Goal: Task Accomplishment & Management: Manage account settings

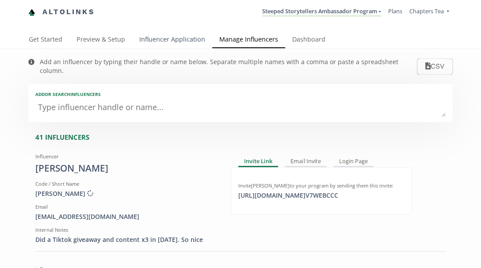
click at [191, 34] on link "Influencer Application" at bounding box center [172, 40] width 80 height 18
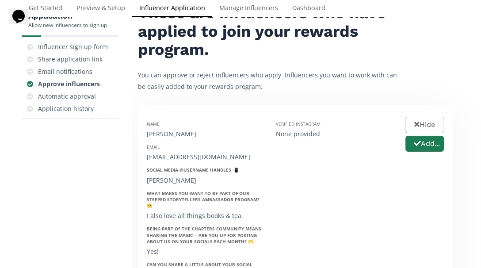
scroll to position [73, 0]
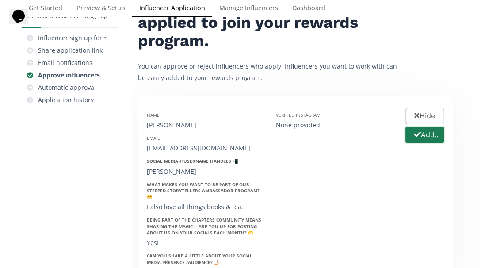
click at [429, 135] on button "Add..." at bounding box center [424, 135] width 41 height 19
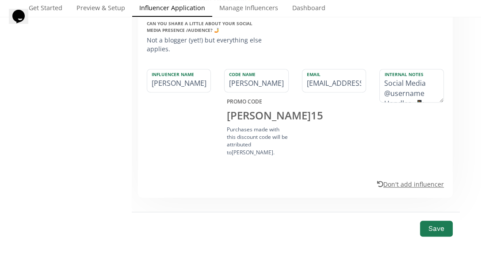
scroll to position [300, 0]
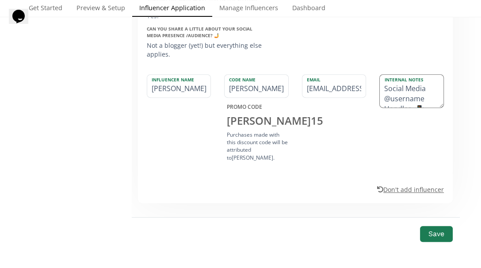
click at [410, 88] on textarea "Social Media @username Handles 📲: Jenny Shamer What makes you want to be part o…" at bounding box center [412, 91] width 64 height 33
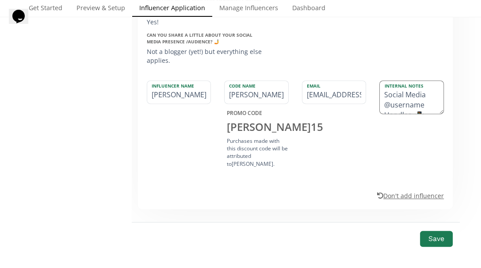
scroll to position [0, 0]
drag, startPoint x: 384, startPoint y: 86, endPoint x: 385, endPoint y: 98, distance: 12.5
click at [385, 98] on textarea "Social Media @username Handles 📲: Jenny Shamer What makes you want to be part o…" at bounding box center [412, 97] width 64 height 33
drag, startPoint x: 431, startPoint y: 88, endPoint x: 424, endPoint y: 97, distance: 11.8
click at [424, 97] on textarea "@username Handles 📲: Jenny Shamer What makes you want to be part of our Steeped…" at bounding box center [412, 97] width 64 height 33
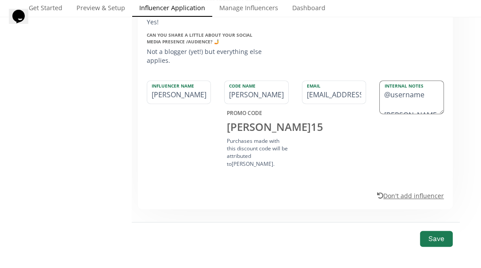
click at [410, 89] on textarea "@username Jenny Shamer What makes you want to be part of our Steeped Storytelle…" at bounding box center [412, 97] width 64 height 33
click at [385, 93] on textarea "@ Jenny Shamer What makes you want to be part of our Steeped Storytellers Ambas…" at bounding box center [412, 97] width 64 height 33
drag, startPoint x: 383, startPoint y: 87, endPoint x: 423, endPoint y: 84, distance: 39.5
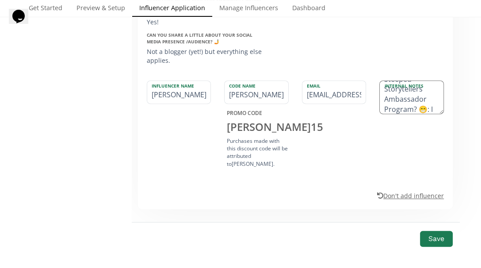
click at [423, 84] on textarea "@ Jenny Shamer What makes you want to be part of our Steeped Storytellers Ambas…" at bounding box center [412, 97] width 64 height 33
drag, startPoint x: 401, startPoint y: 86, endPoint x: 413, endPoint y: 113, distance: 29.5
click at [413, 113] on div "Internal Notes @ Jenny Shamer She loves all things books & tea. Being part of t…" at bounding box center [412, 126] width 78 height 90
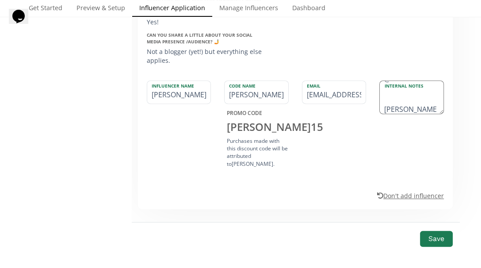
click at [386, 92] on textarea "@ Jenny Shamer She loves all things books & tea." at bounding box center [412, 97] width 64 height 33
click at [434, 86] on textarea "@Jenny Shamer She loves all things books & tea." at bounding box center [412, 97] width 64 height 33
type textarea "@[PERSON_NAME] She loves all things books & tea."
click at [434, 230] on button "Save" at bounding box center [436, 239] width 35 height 19
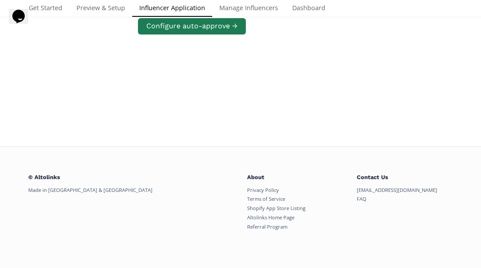
scroll to position [181, 0]
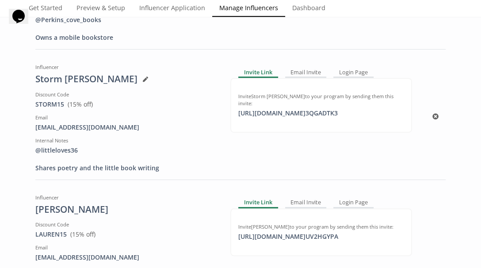
scroll to position [484, 0]
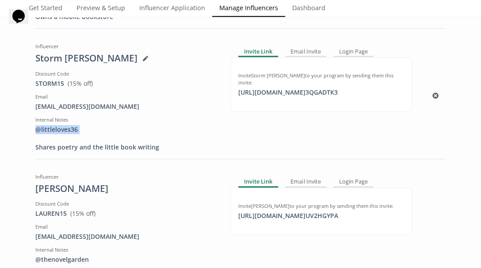
drag, startPoint x: 81, startPoint y: 118, endPoint x: 31, endPoint y: 118, distance: 49.6
click at [31, 118] on div "Influencer Storm Garber Discount Code STORM15 View in Shopify Admin ( 15 % off)…" at bounding box center [126, 95] width 195 height 112
drag, startPoint x: 31, startPoint y: 117, endPoint x: 81, endPoint y: 117, distance: 50.4
click at [81, 117] on div "Influencer Storm Garber Discount Code STORM15 View in Shopify Admin ( 15 % off)…" at bounding box center [126, 95] width 195 height 112
click at [147, 116] on div "Internal Notes" at bounding box center [126, 119] width 182 height 7
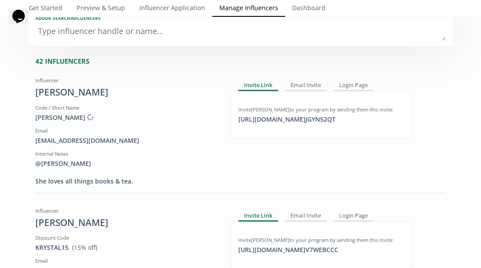
scroll to position [77, 0]
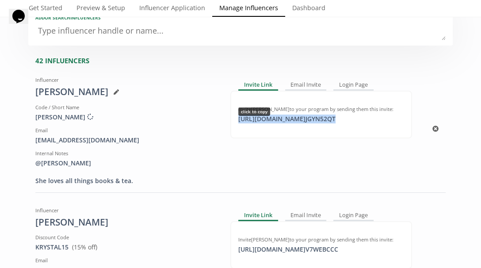
click at [341, 115] on div "https://app.altolinks.com/invite/ JGYN52QT click to copy" at bounding box center [287, 119] width 108 height 9
copy div "https://app.altolinks.com/invite/ JGYN52QT"
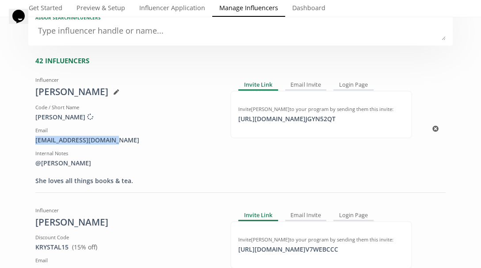
drag, startPoint x: 121, startPoint y: 133, endPoint x: 30, endPoint y: 126, distance: 91.9
click at [30, 126] on div "Influencer Jennifer Shamer Code / Short Name JENNIFER Creating discount code ..…" at bounding box center [126, 129] width 195 height 112
copy div "[EMAIL_ADDRESS][DOMAIN_NAME]"
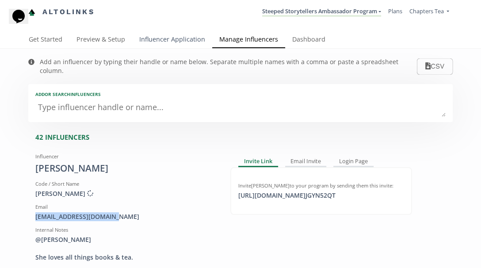
scroll to position [0, 0]
click at [190, 41] on link "Influencer Application" at bounding box center [172, 40] width 80 height 18
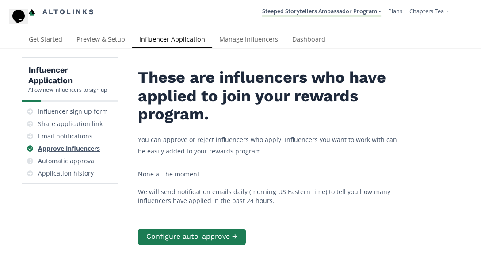
click at [80, 145] on div "Approve influencers" at bounding box center [69, 148] width 62 height 9
click at [242, 38] on link "Manage Influencers" at bounding box center [248, 40] width 73 height 18
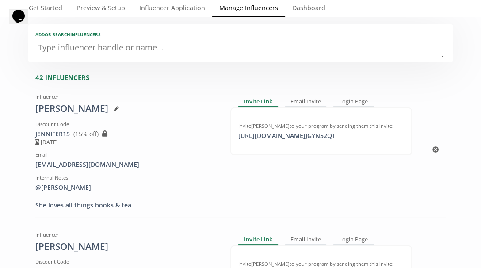
scroll to position [58, 0]
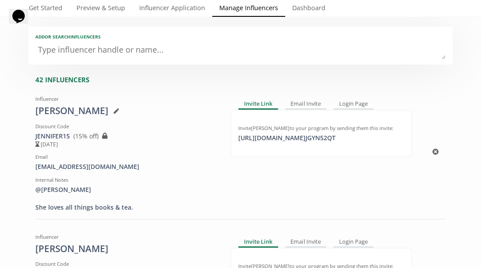
click at [115, 108] on icon at bounding box center [116, 110] width 5 height 5
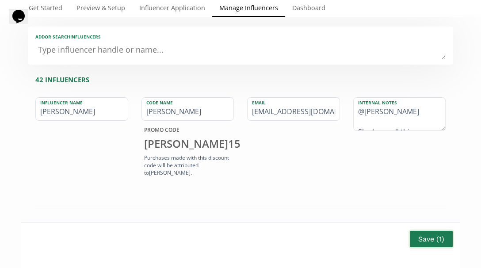
click at [418, 235] on button "Save ( 1 )" at bounding box center [432, 239] width 46 height 19
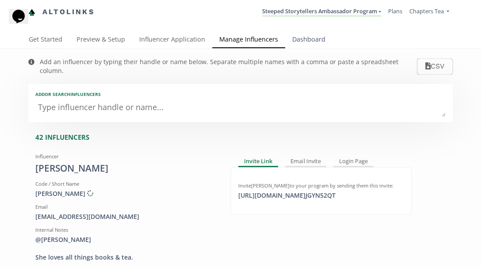
click at [304, 38] on link "Dashboard" at bounding box center [308, 40] width 47 height 18
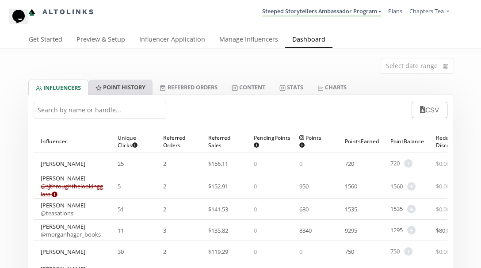
click at [123, 89] on link "Point HISTORY" at bounding box center [120, 87] width 64 height 15
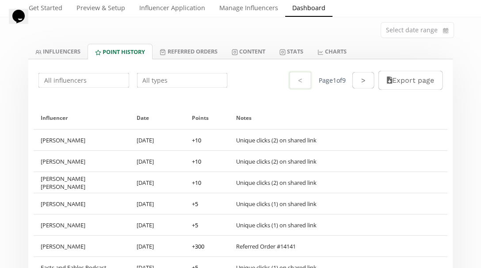
scroll to position [35, 0]
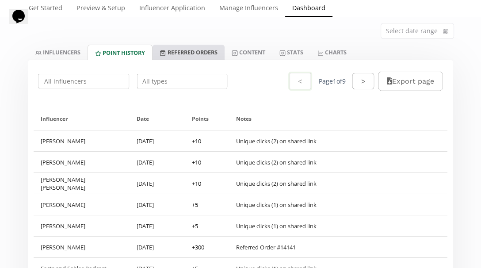
click at [202, 47] on link "Referred Orders" at bounding box center [189, 52] width 72 height 15
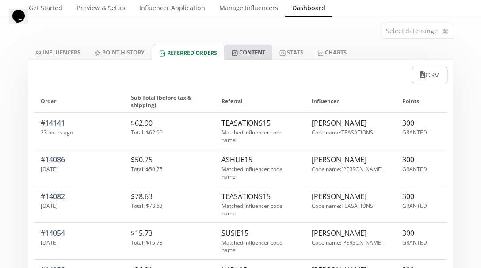
click at [262, 47] on link "Content" at bounding box center [249, 52] width 48 height 15
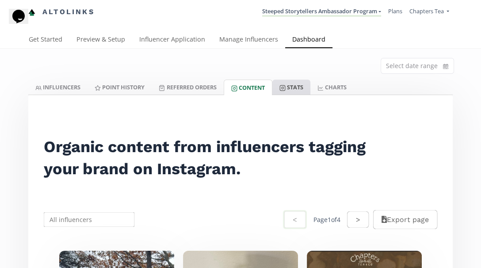
click at [303, 84] on link "Stats" at bounding box center [292, 87] width 38 height 15
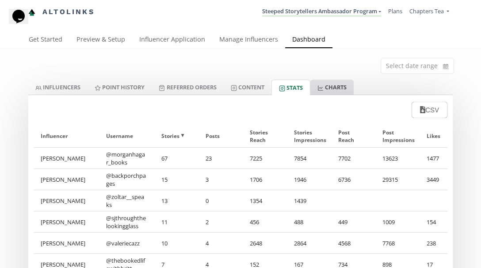
click at [336, 85] on link "CHARTS" at bounding box center [332, 87] width 43 height 15
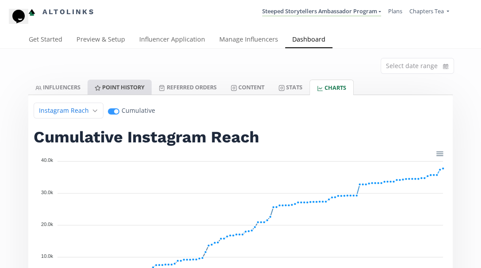
click at [118, 82] on link "Point HISTORY" at bounding box center [120, 87] width 64 height 15
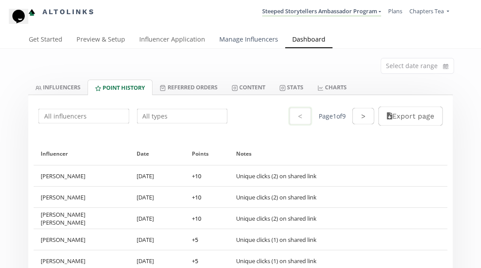
click at [250, 38] on link "Manage Influencers" at bounding box center [248, 40] width 73 height 18
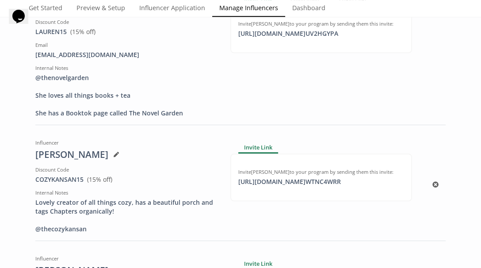
scroll to position [674, 0]
